Goal: Transaction & Acquisition: Book appointment/travel/reservation

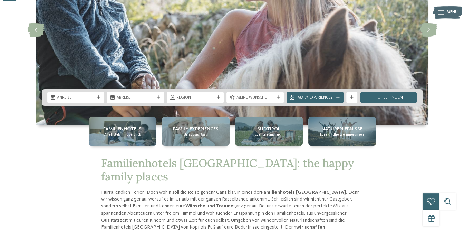
scroll to position [104, 0]
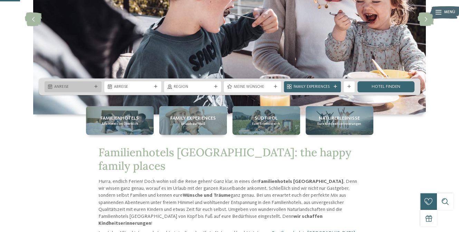
click at [77, 86] on span "Anreise" at bounding box center [73, 87] width 38 height 6
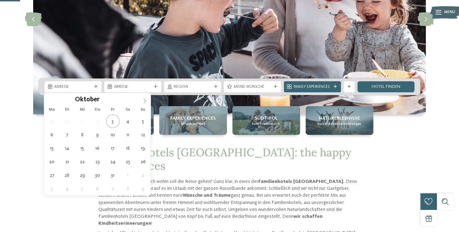
click at [143, 99] on span at bounding box center [145, 99] width 12 height 12
type div "01.11.2025"
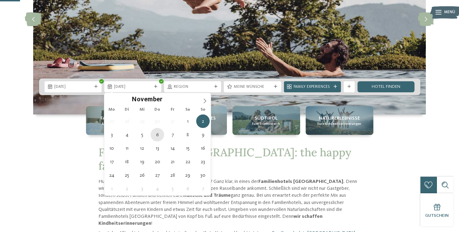
type div "[DATE]"
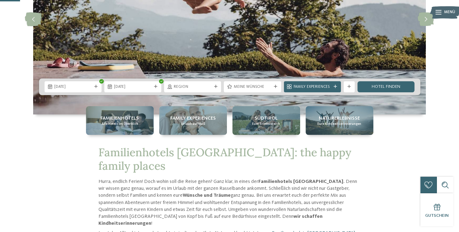
click at [187, 80] on div "01.11.2025 06.11.2025" at bounding box center [229, 86] width 381 height 17
click at [190, 85] on span "Region" at bounding box center [193, 87] width 38 height 6
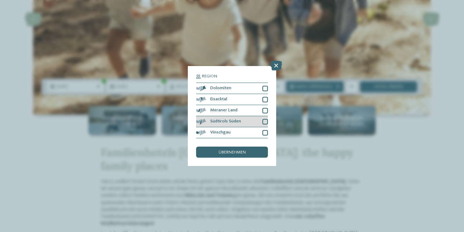
click at [264, 120] on div at bounding box center [265, 122] width 6 height 6
click at [265, 121] on icon at bounding box center [264, 121] width 3 height 3
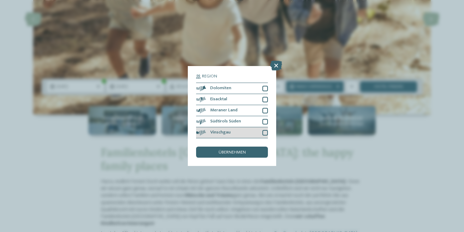
click at [265, 133] on div at bounding box center [265, 133] width 6 height 6
click at [251, 153] on div "übernehmen" at bounding box center [232, 151] width 72 height 11
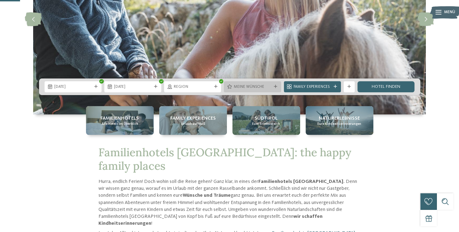
click at [258, 86] on span "Meine Wünsche" at bounding box center [252, 87] width 38 height 6
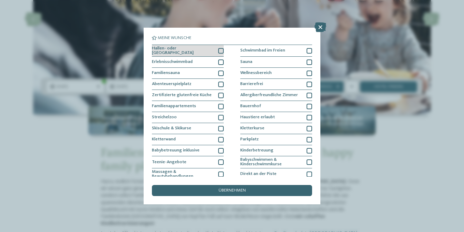
click at [219, 50] on div at bounding box center [221, 51] width 6 height 6
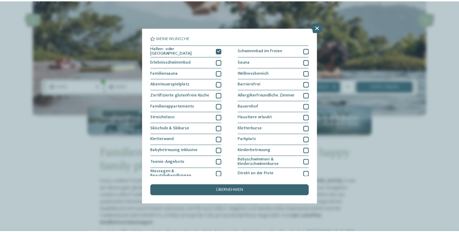
scroll to position [0, 0]
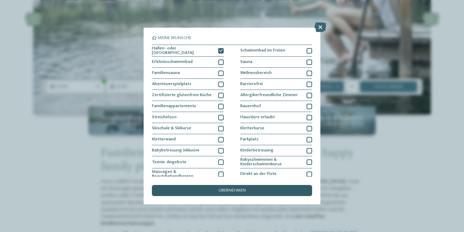
click at [247, 191] on div "übernehmen" at bounding box center [232, 190] width 160 height 11
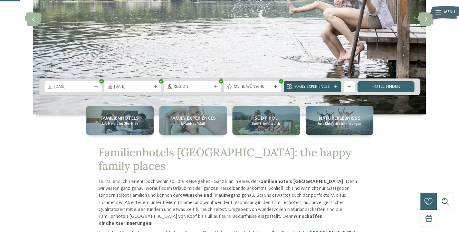
click at [335, 87] on icon at bounding box center [334, 86] width 3 height 3
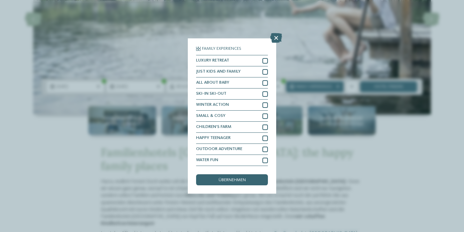
click at [273, 38] on icon at bounding box center [276, 38] width 12 height 10
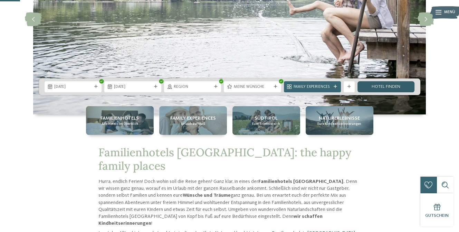
click at [372, 88] on link "Hotel finden" at bounding box center [385, 86] width 57 height 11
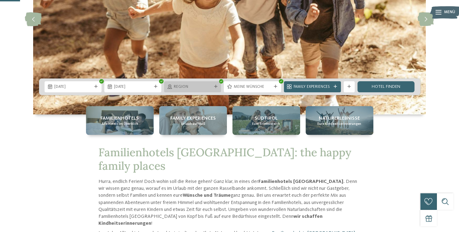
click at [185, 86] on span "Region" at bounding box center [193, 87] width 38 height 6
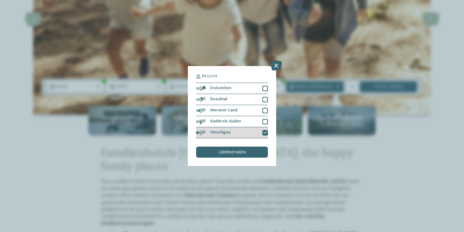
click at [265, 131] on icon at bounding box center [264, 132] width 3 height 3
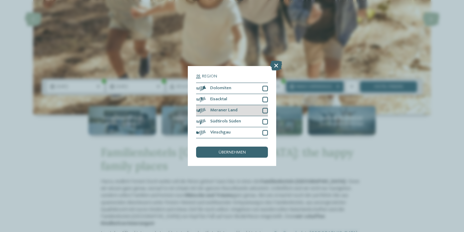
click at [264, 108] on div at bounding box center [265, 111] width 6 height 6
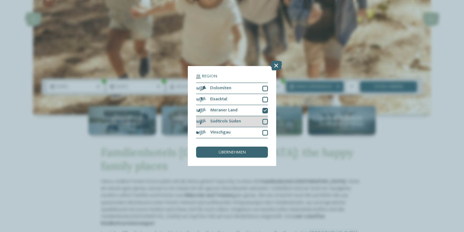
click at [266, 120] on div at bounding box center [265, 122] width 6 height 6
click at [260, 155] on div "übernehmen" at bounding box center [232, 151] width 72 height 11
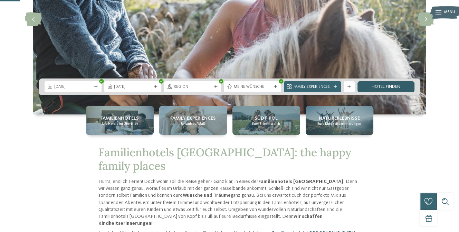
click at [383, 86] on link "Hotel finden" at bounding box center [385, 86] width 57 height 11
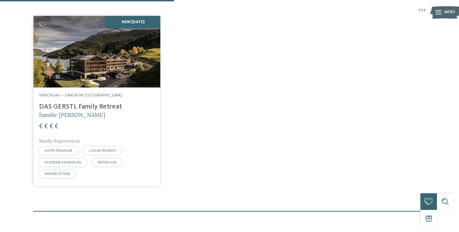
scroll to position [170, 0]
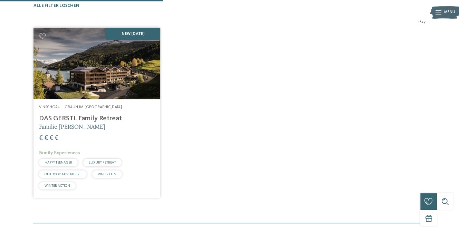
click at [124, 81] on img at bounding box center [96, 63] width 127 height 71
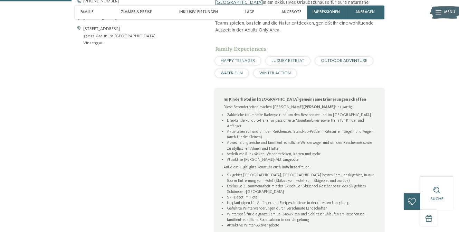
scroll to position [311, 0]
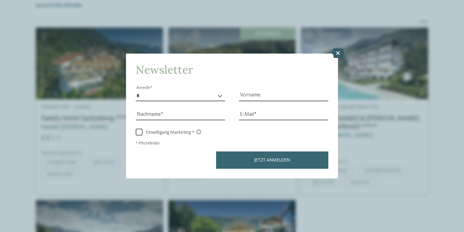
click at [337, 54] on icon at bounding box center [338, 53] width 12 height 10
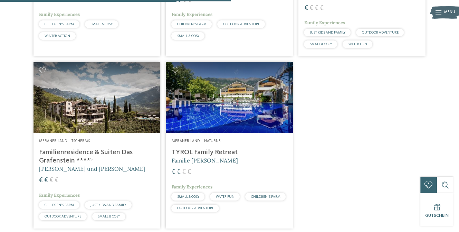
scroll to position [343, 0]
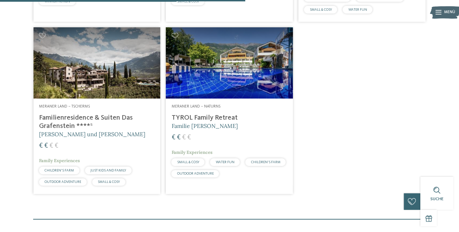
click at [89, 123] on h4 "Familienresidence & Suiten Das Grafenstein ****ˢ" at bounding box center [97, 122] width 116 height 17
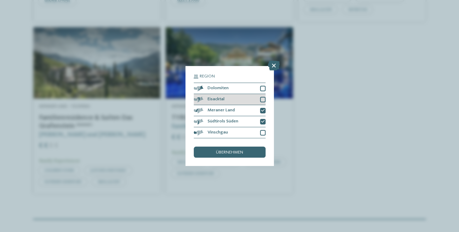
click at [264, 98] on div at bounding box center [263, 100] width 6 height 6
click at [257, 152] on div "übernehmen" at bounding box center [230, 151] width 72 height 11
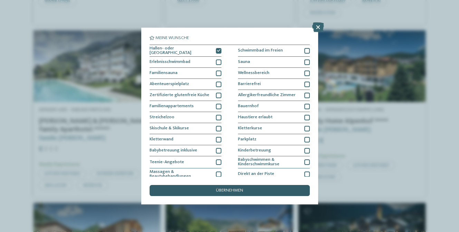
click at [252, 185] on div "übernehmen" at bounding box center [229, 190] width 160 height 11
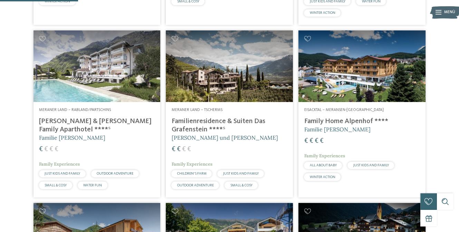
click at [201, 134] on h4 "Familienresidence & Suiten Das Grafenstein ****ˢ" at bounding box center [229, 125] width 116 height 17
click at [399, 117] on h4 "Family Home Alpenhof ****" at bounding box center [362, 121] width 116 height 8
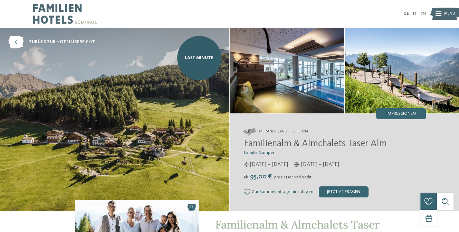
click at [152, 124] on img at bounding box center [114, 119] width 229 height 183
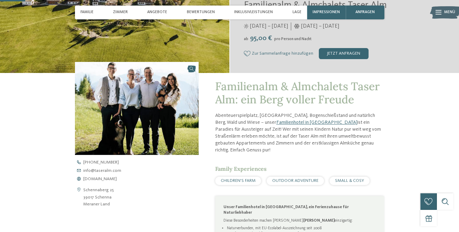
scroll to position [69, 0]
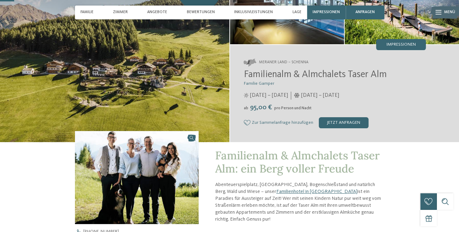
click at [393, 43] on span "Impressionen" at bounding box center [400, 44] width 29 height 4
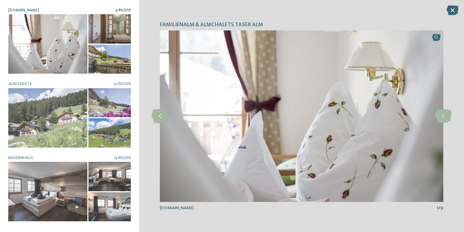
click at [65, 47] on div at bounding box center [47, 43] width 79 height 59
click at [112, 29] on div at bounding box center [109, 28] width 42 height 29
click at [113, 63] on div at bounding box center [109, 59] width 42 height 29
click at [448, 114] on icon at bounding box center [443, 116] width 17 height 14
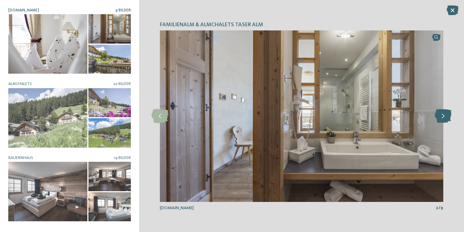
click at [448, 114] on icon at bounding box center [443, 116] width 17 height 14
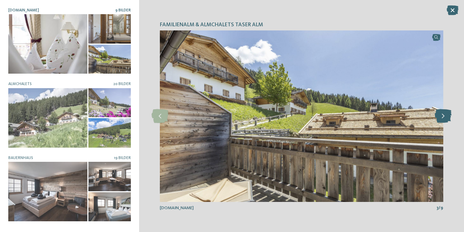
click at [448, 114] on icon at bounding box center [443, 116] width 17 height 14
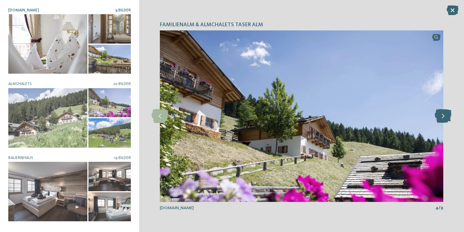
click at [448, 114] on icon at bounding box center [443, 116] width 17 height 14
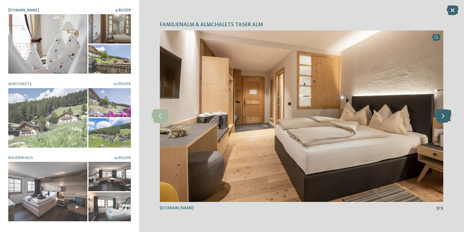
click at [448, 114] on icon at bounding box center [443, 116] width 17 height 14
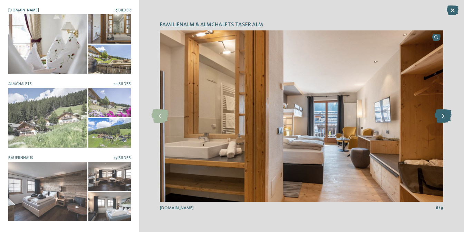
click at [448, 114] on icon at bounding box center [443, 116] width 17 height 14
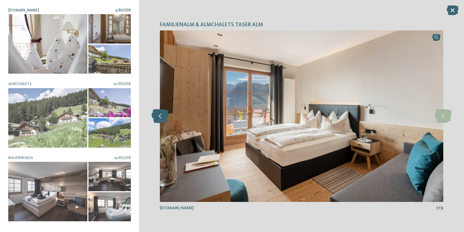
click at [167, 114] on icon at bounding box center [160, 116] width 17 height 14
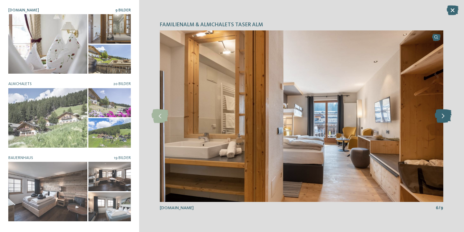
click at [442, 121] on icon at bounding box center [443, 116] width 17 height 14
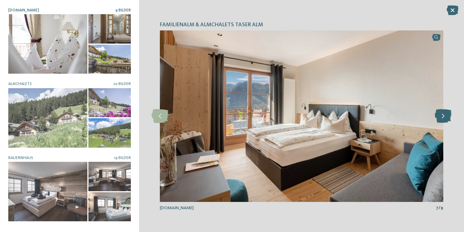
click at [442, 121] on icon at bounding box center [443, 116] width 17 height 14
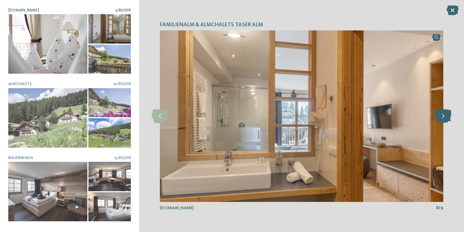
click at [442, 121] on icon at bounding box center [443, 116] width 17 height 14
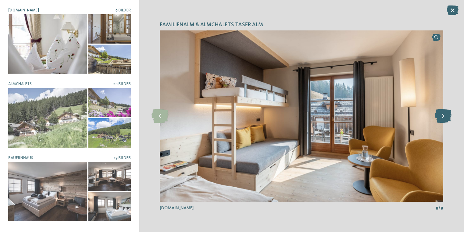
click at [442, 121] on icon at bounding box center [443, 116] width 17 height 14
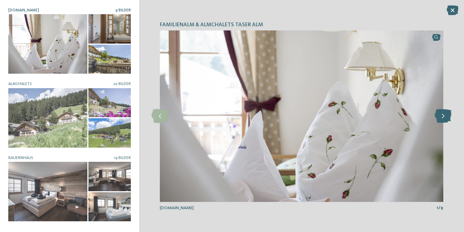
click at [442, 121] on icon at bounding box center [443, 116] width 17 height 14
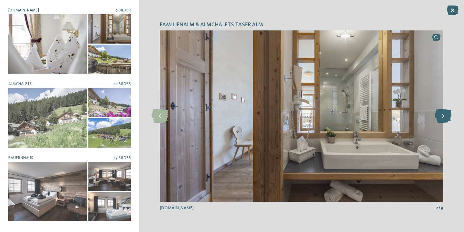
click at [442, 121] on icon at bounding box center [443, 116] width 17 height 14
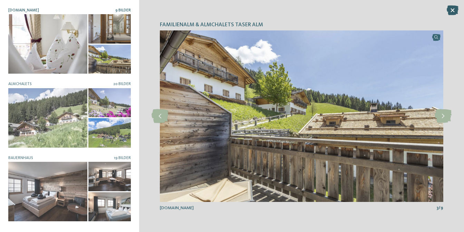
click at [451, 12] on icon at bounding box center [453, 11] width 12 height 10
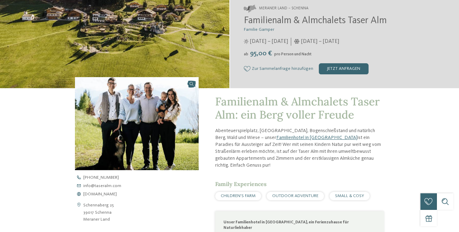
scroll to position [0, 0]
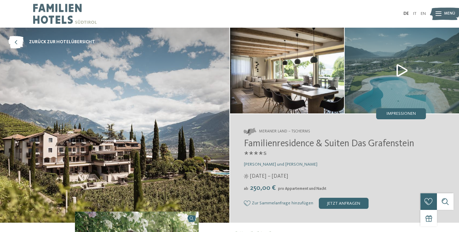
click at [155, 143] on img at bounding box center [114, 125] width 229 height 195
click at [131, 136] on img at bounding box center [114, 125] width 229 height 195
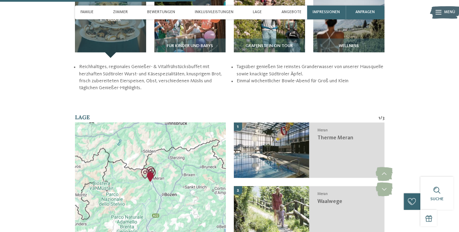
scroll to position [828, 0]
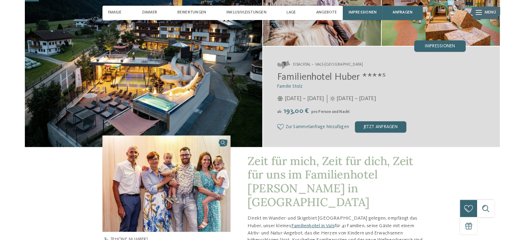
scroll to position [35, 0]
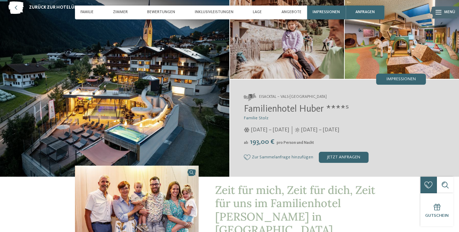
click at [301, 109] on span "Familienhotel Huber ****ˢ" at bounding box center [296, 109] width 105 height 10
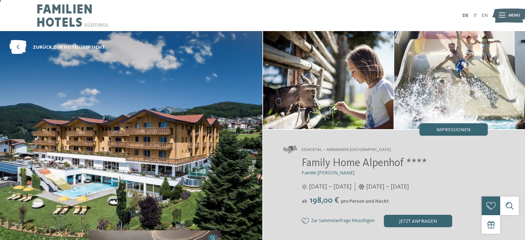
scroll to position [35, 0]
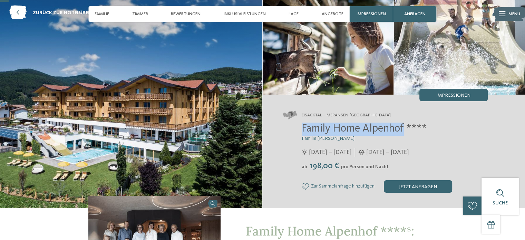
drag, startPoint x: 302, startPoint y: 128, endPoint x: 404, endPoint y: 125, distance: 102.9
click at [404, 125] on span "Family Home Alpenhof ****" at bounding box center [364, 128] width 125 height 11
copy span "Family Home [GEOGRAPHIC_DATA]"
